Goal: Navigation & Orientation: Find specific page/section

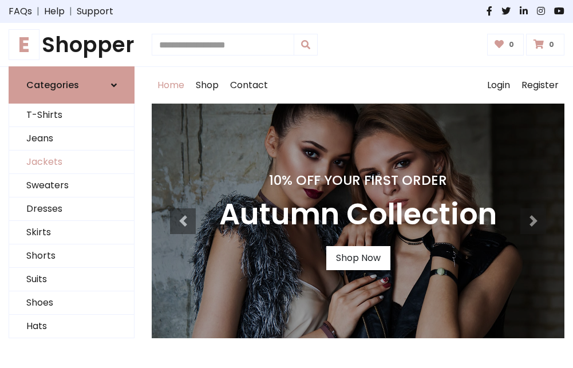
click at [72, 163] on link "Jackets" at bounding box center [71, 162] width 125 height 23
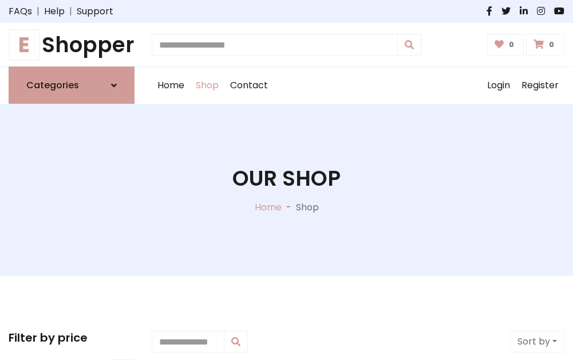
scroll to position [518, 0]
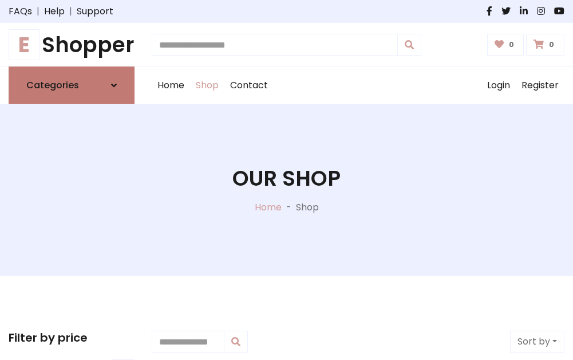
click at [72, 85] on h6 "Categories" at bounding box center [52, 85] width 53 height 11
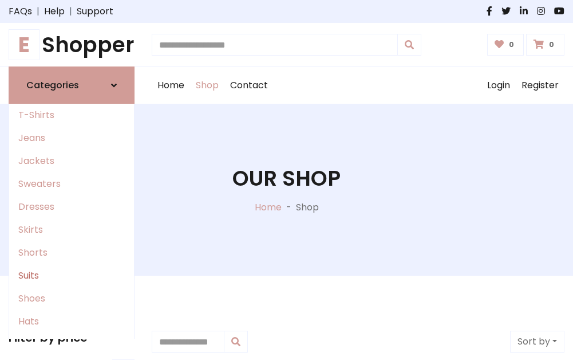
click at [72, 275] on link "Suits" at bounding box center [71, 275] width 125 height 23
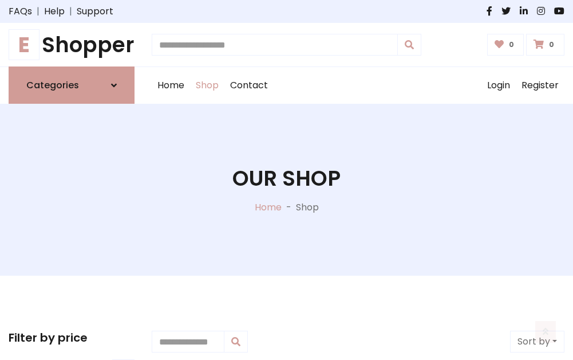
scroll to position [828, 0]
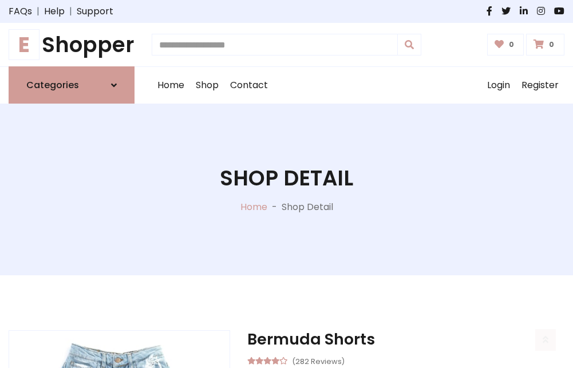
scroll to position [1070, 0]
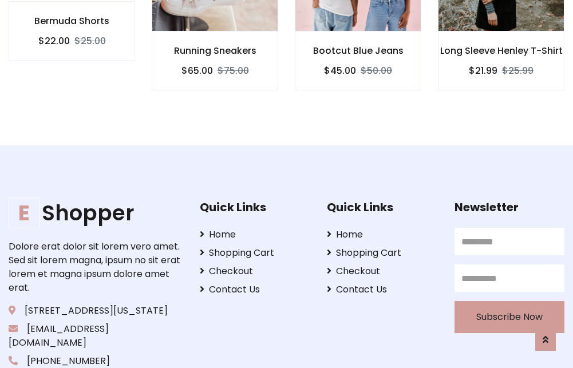
scroll to position [1069, 0]
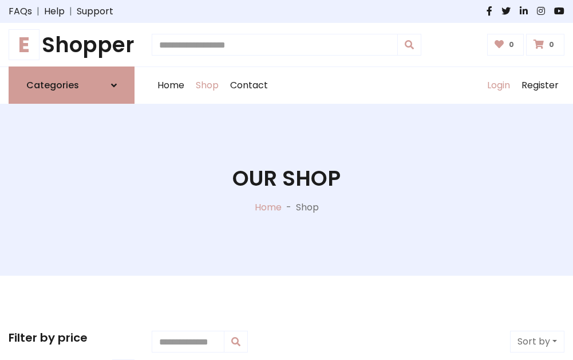
click at [498, 85] on link "Login" at bounding box center [499, 85] width 34 height 37
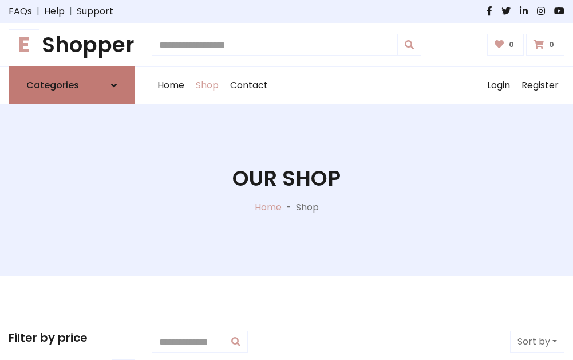
click at [114, 85] on icon at bounding box center [114, 85] width 6 height 9
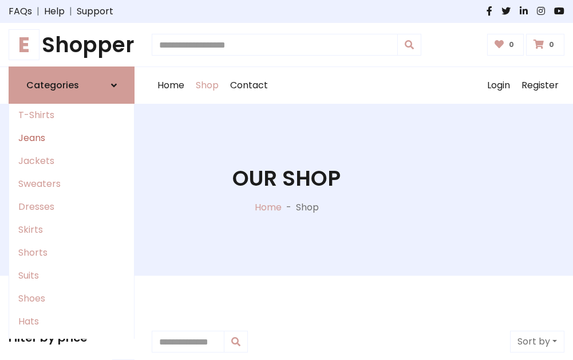
click at [72, 138] on link "Jeans" at bounding box center [71, 138] width 125 height 23
